Goal: Transaction & Acquisition: Purchase product/service

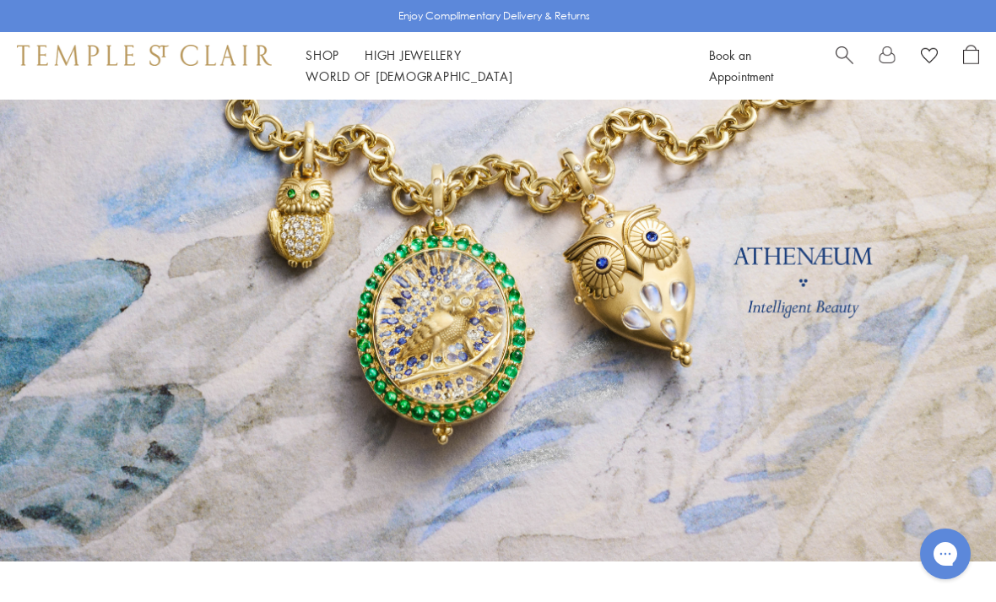
scroll to position [90, 0]
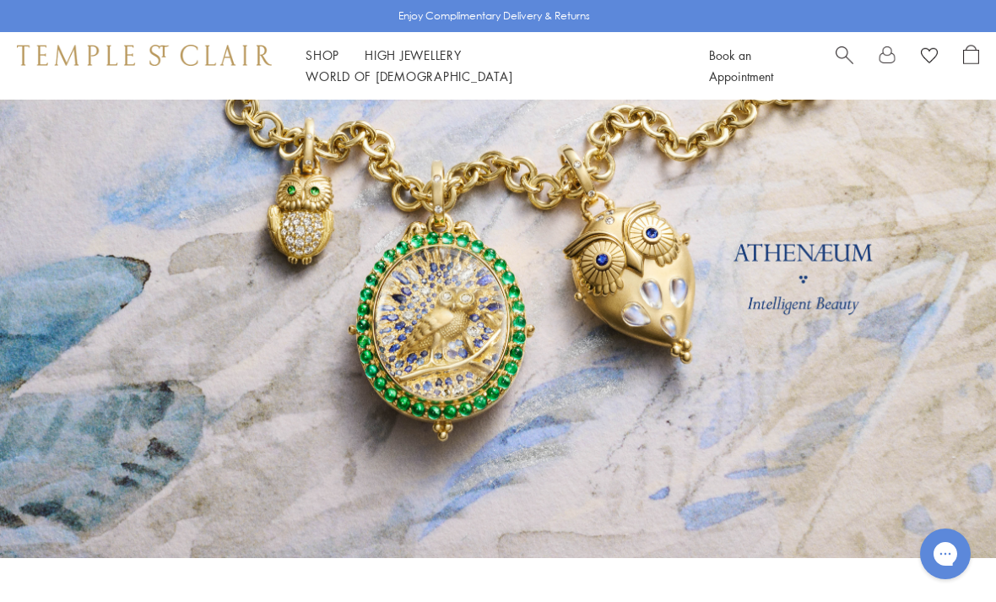
click at [710, 324] on link at bounding box center [498, 283] width 996 height 549
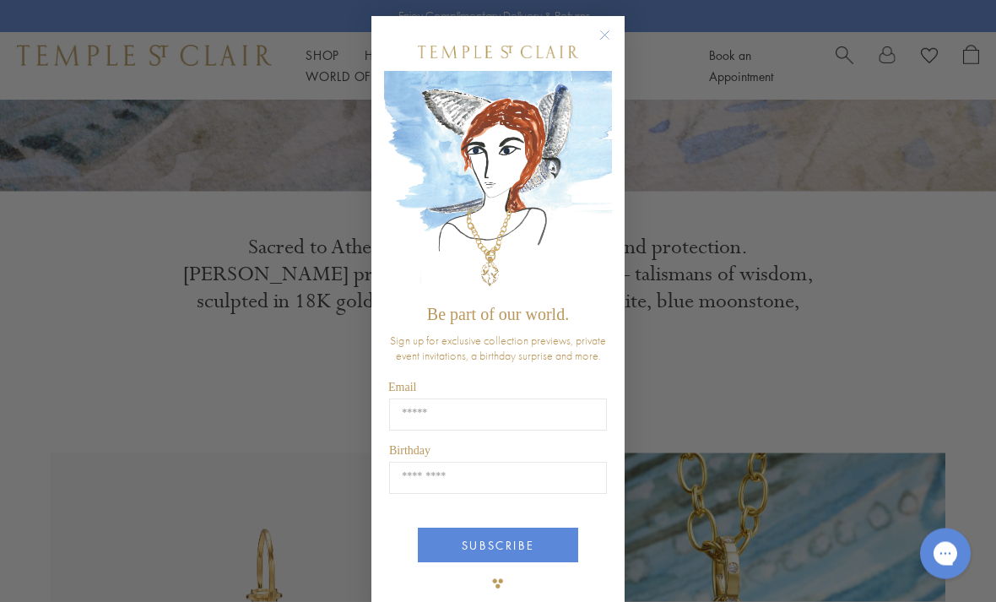
click at [609, 46] on circle "Close dialog" at bounding box center [605, 36] width 20 height 20
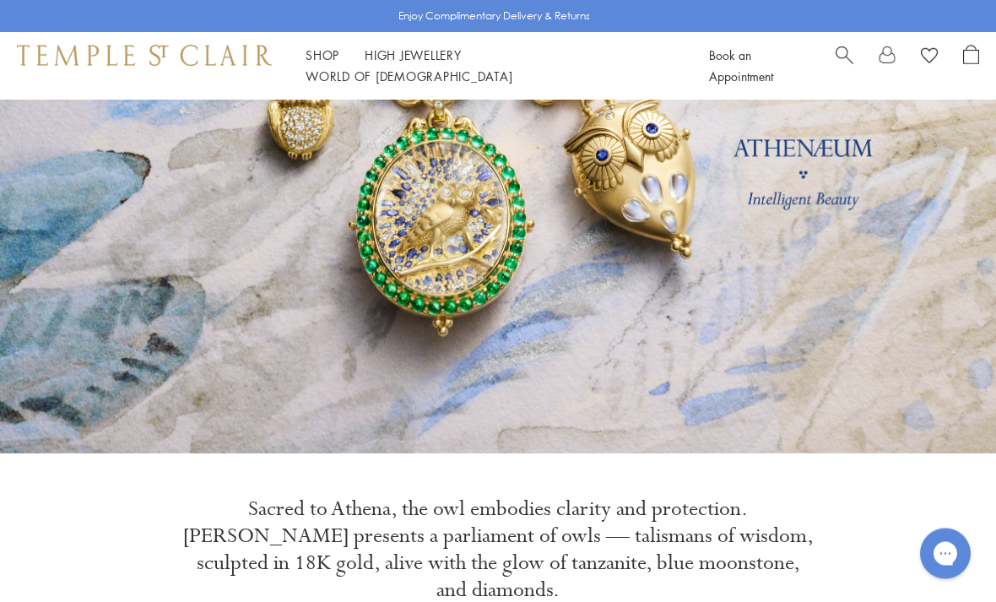
scroll to position [0, 0]
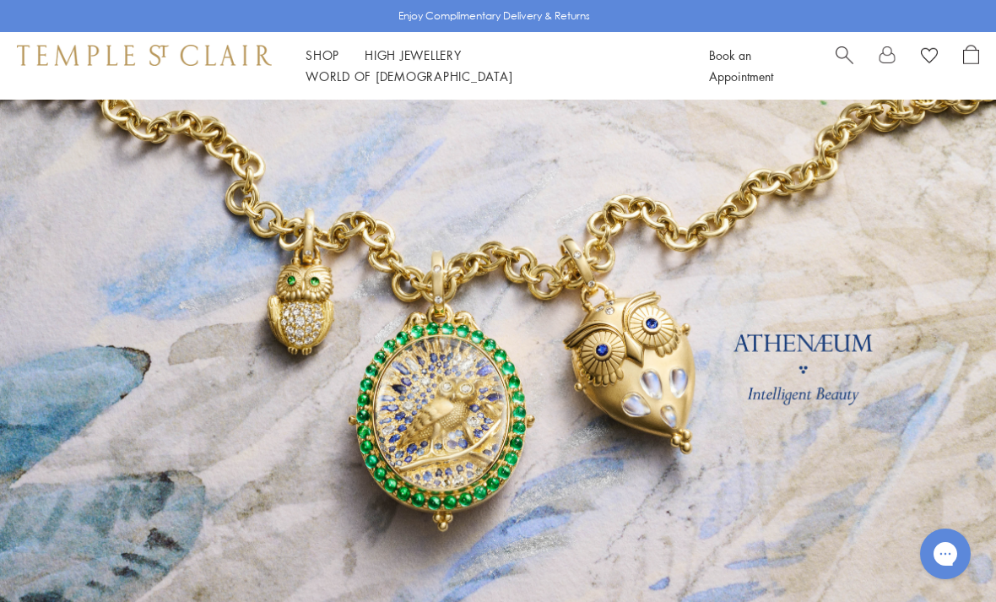
click at [771, 306] on link at bounding box center [498, 374] width 996 height 549
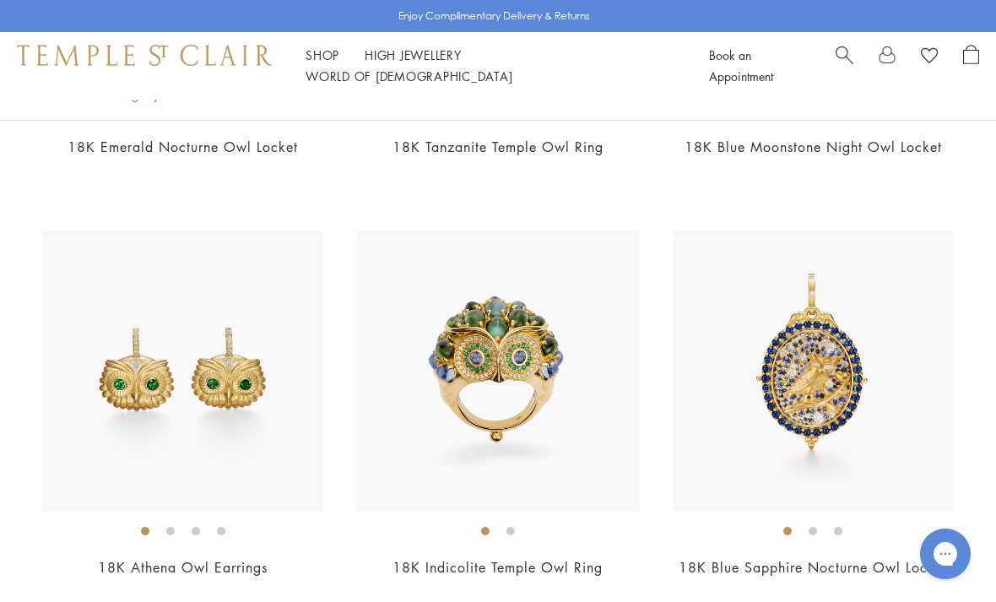
scroll to position [723, 0]
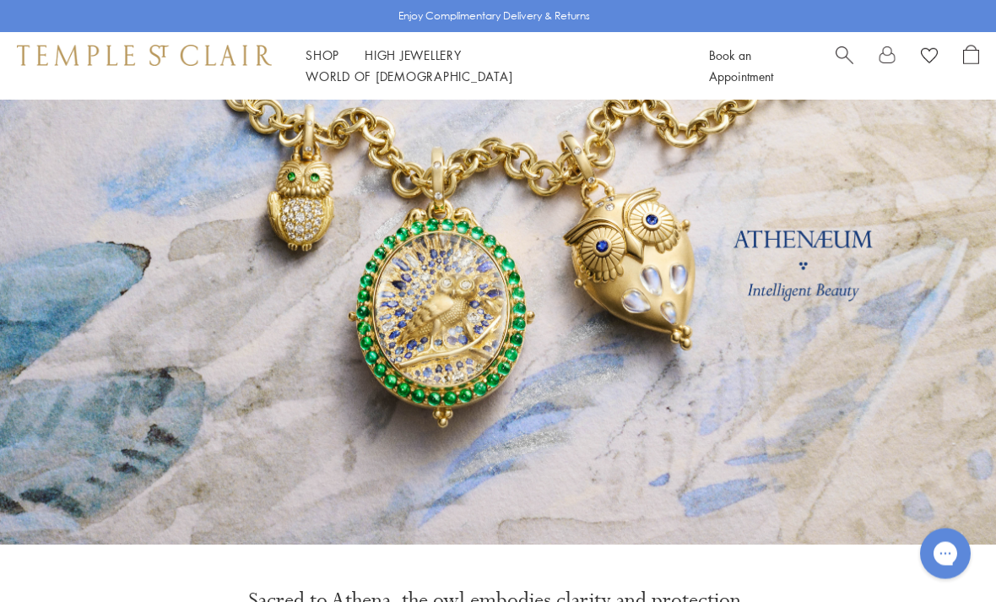
scroll to position [102, 0]
click at [841, 307] on link at bounding box center [498, 271] width 996 height 549
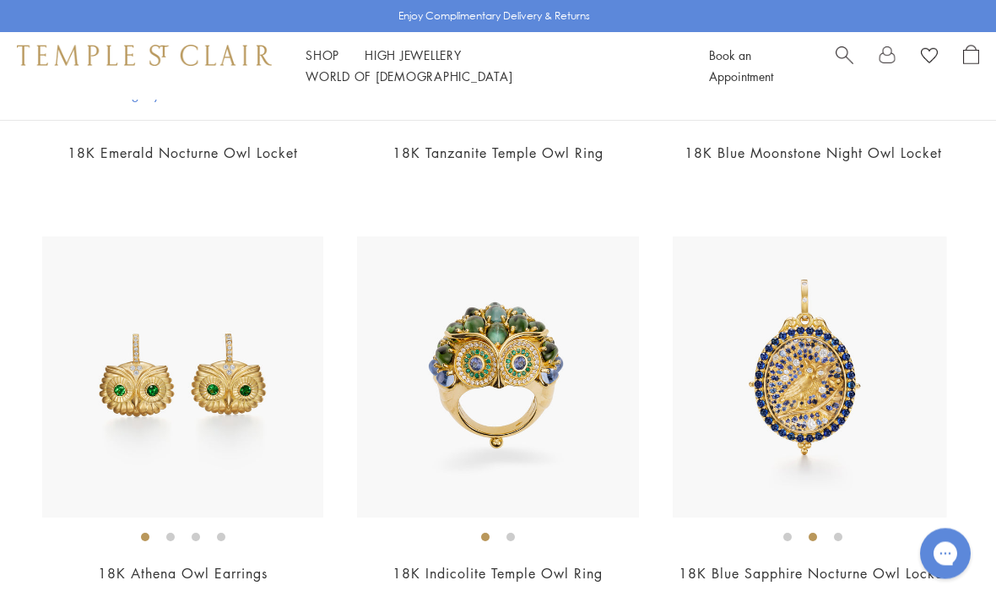
scroll to position [717, 0]
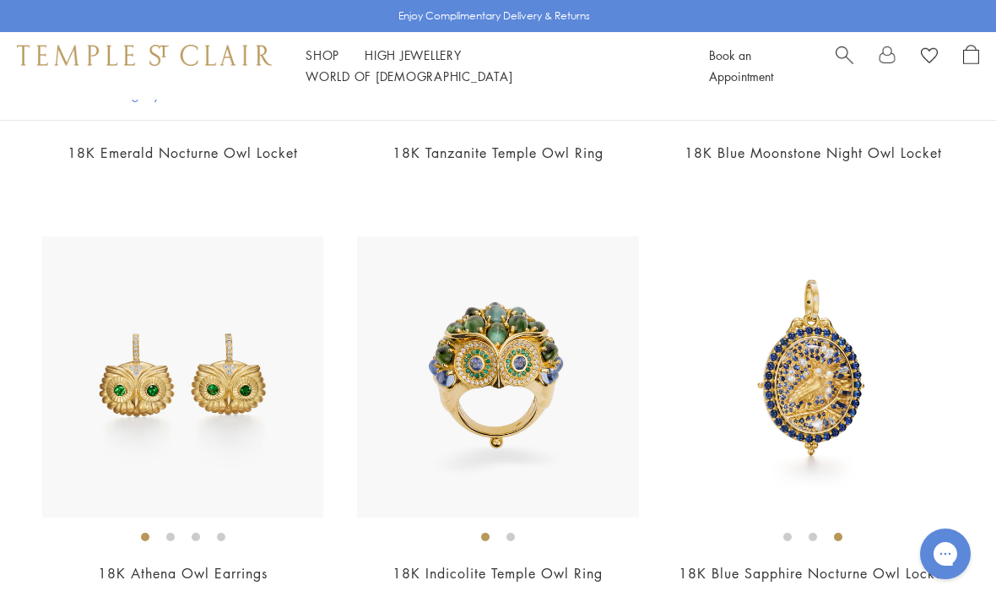
click at [843, 442] on img at bounding box center [813, 376] width 281 height 281
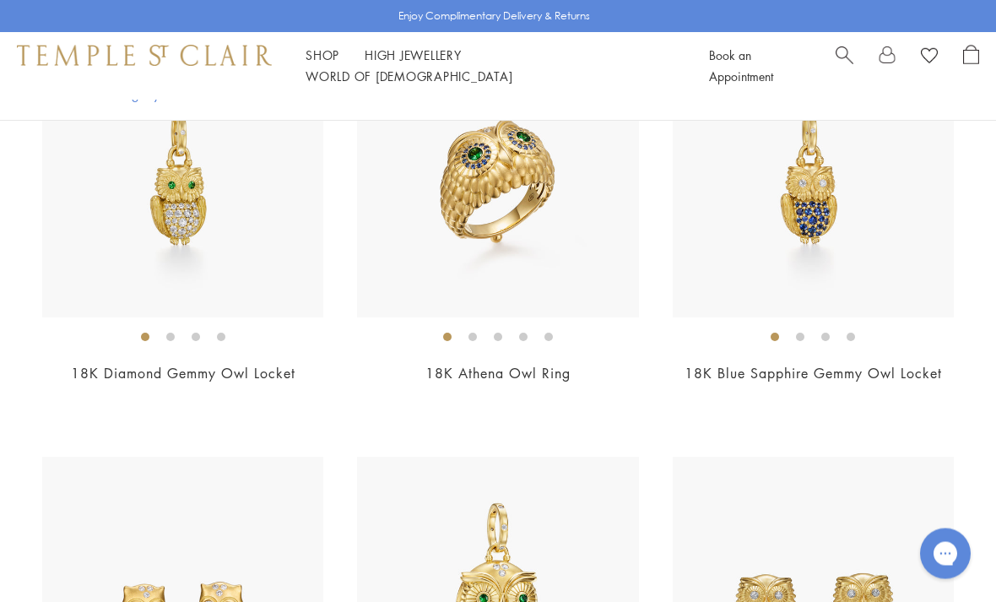
scroll to position [1758, 0]
click at [515, 563] on img at bounding box center [497, 597] width 281 height 281
